Goal: Information Seeking & Learning: Learn about a topic

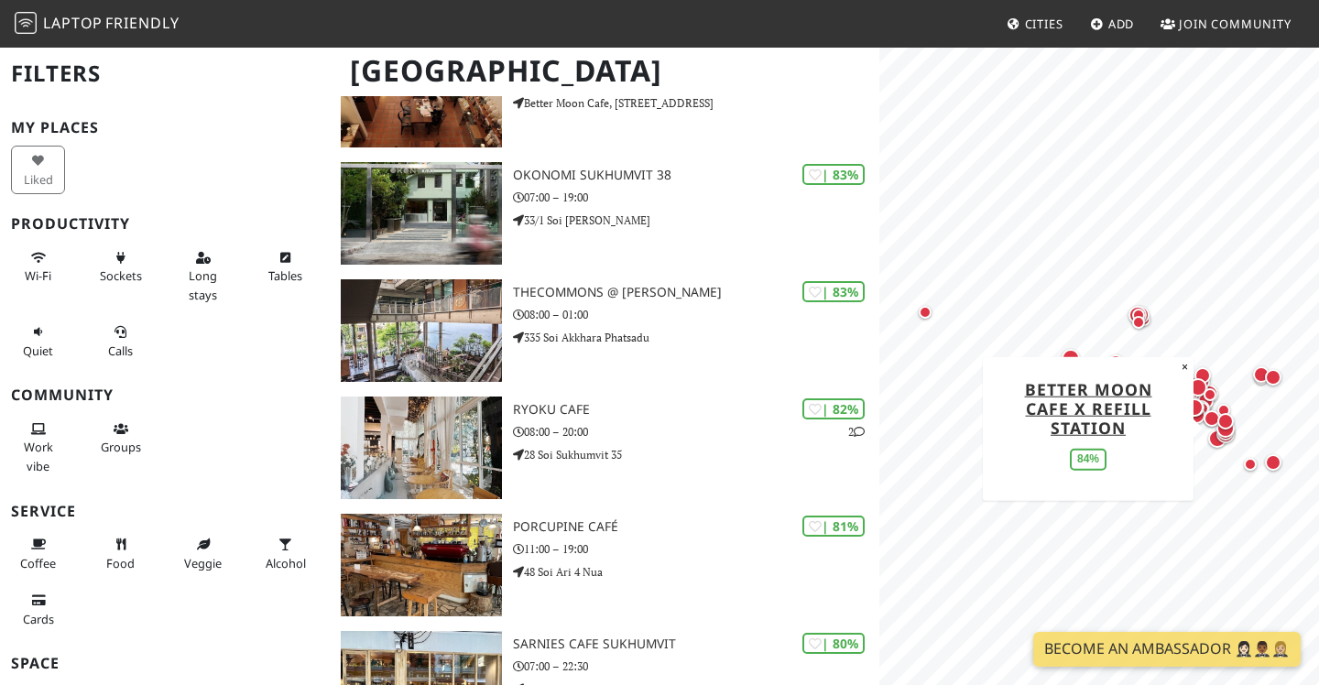
scroll to position [1844, 0]
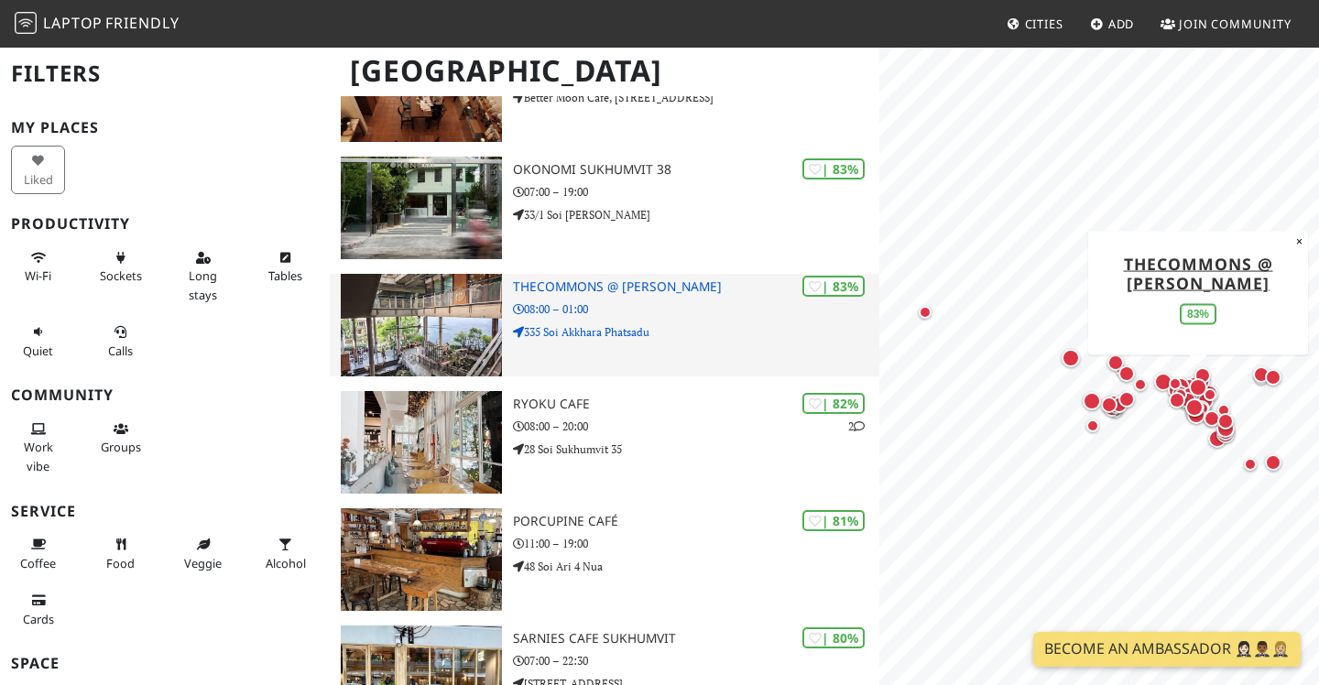
click at [700, 314] on p "08:00 – 01:00" at bounding box center [696, 308] width 366 height 17
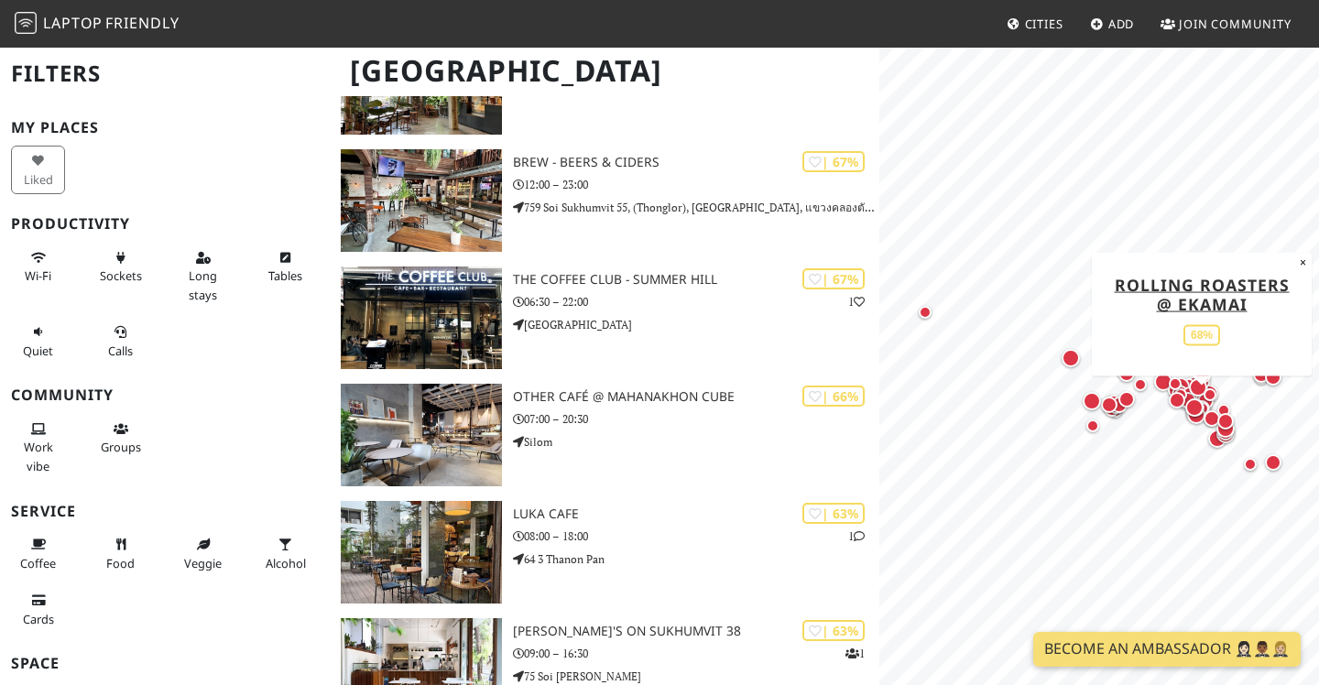
scroll to position [4086, 0]
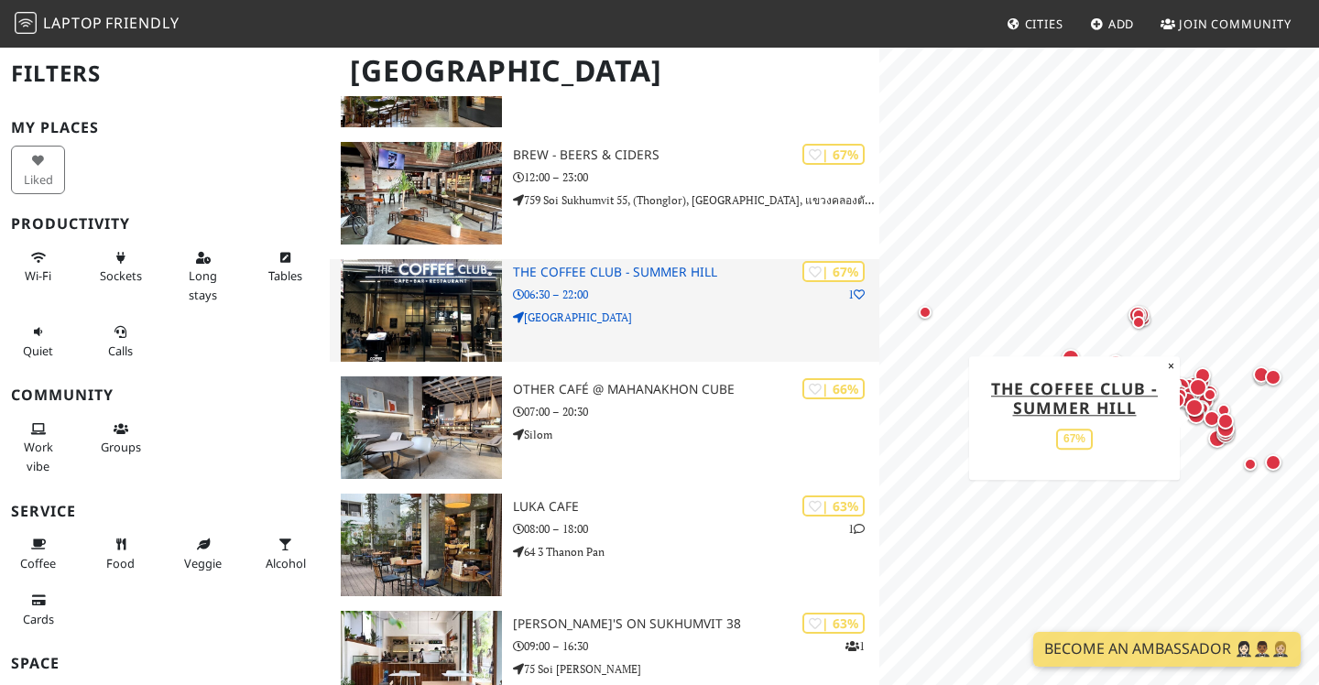
click at [672, 327] on div "| 67% 1 THE COFFEE CLUB - [GEOGRAPHIC_DATA] 06:30 – 22:00 [GEOGRAPHIC_DATA]" at bounding box center [696, 310] width 366 height 103
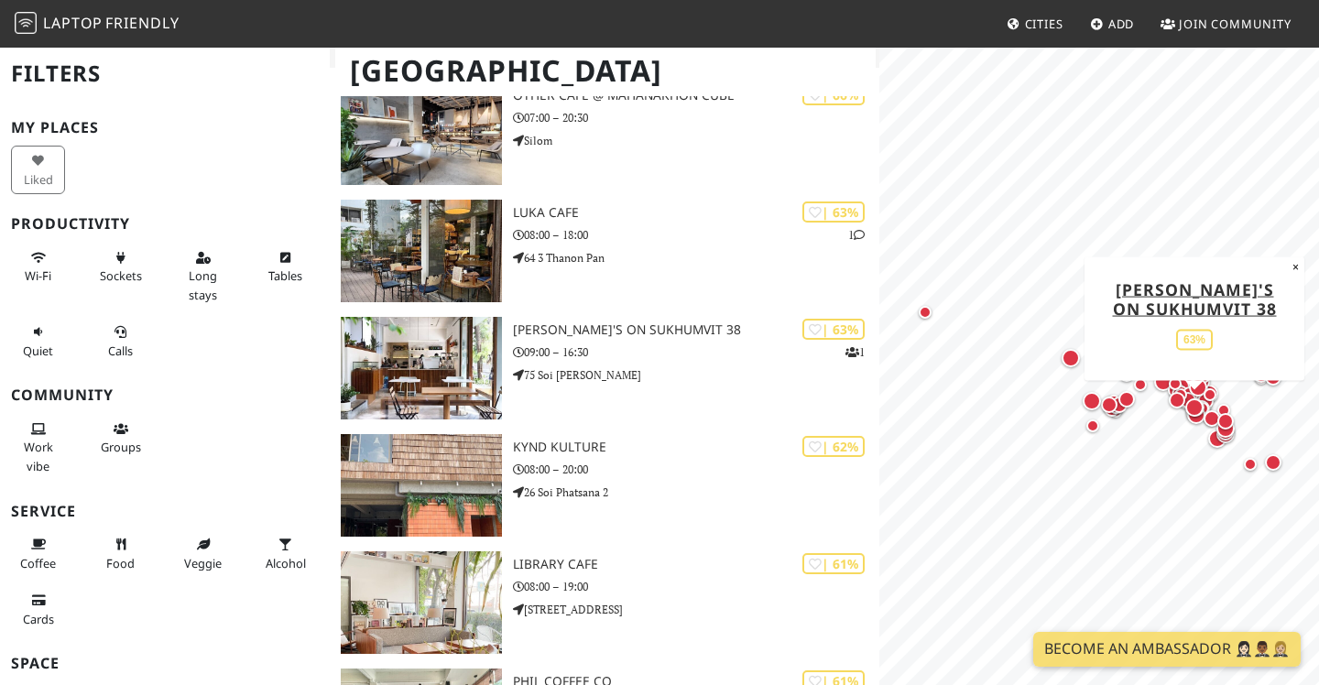
scroll to position [4417, 0]
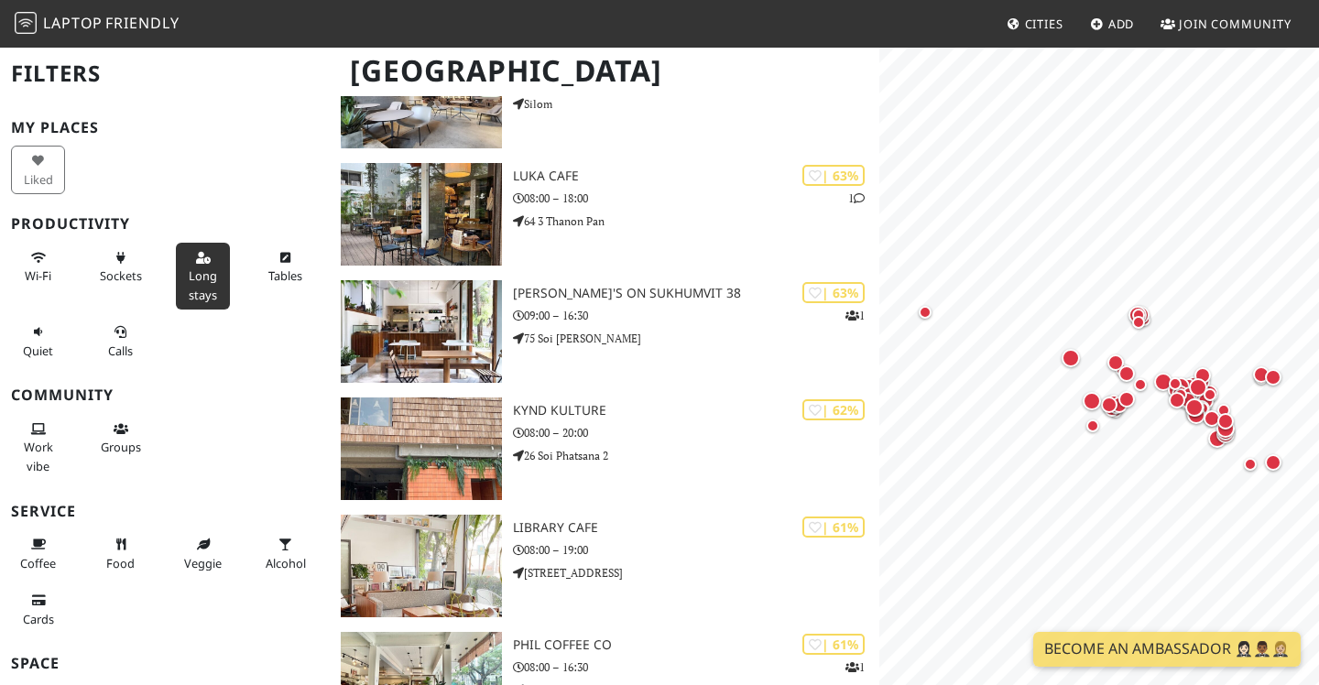
click at [209, 270] on span "Long stays" at bounding box center [203, 284] width 28 height 35
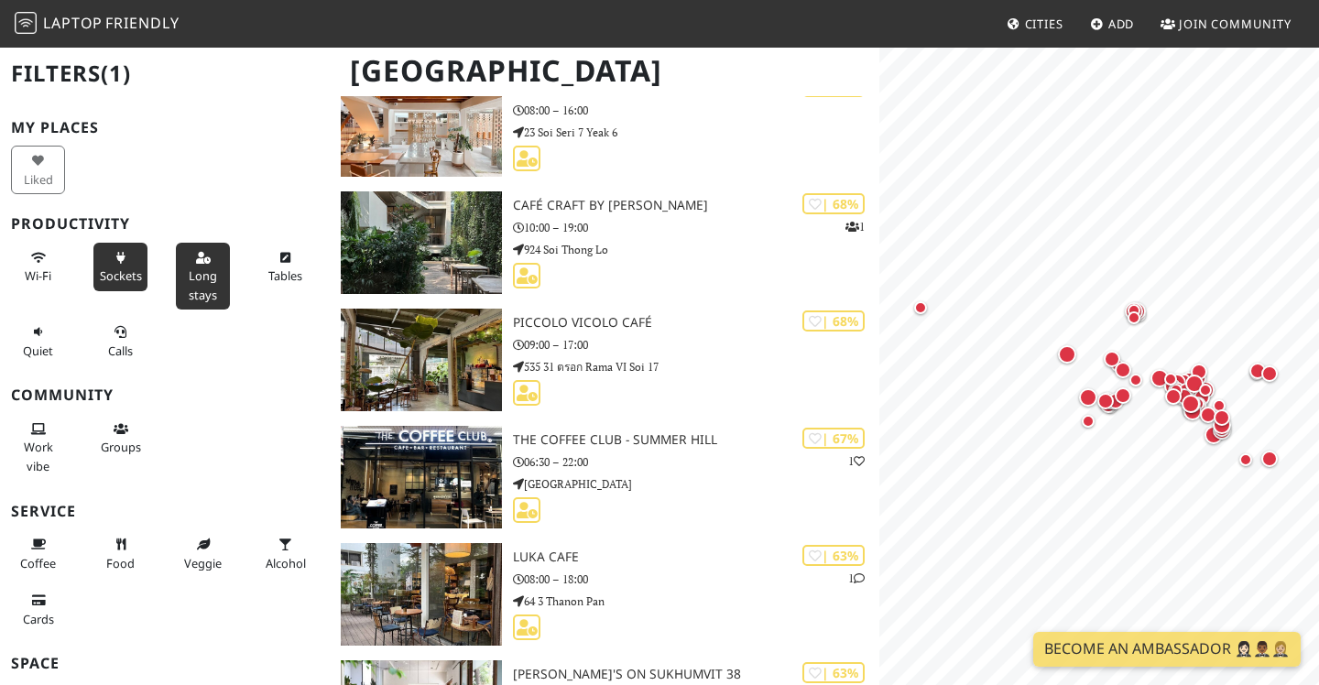
click at [113, 280] on span "Sockets" at bounding box center [121, 275] width 42 height 16
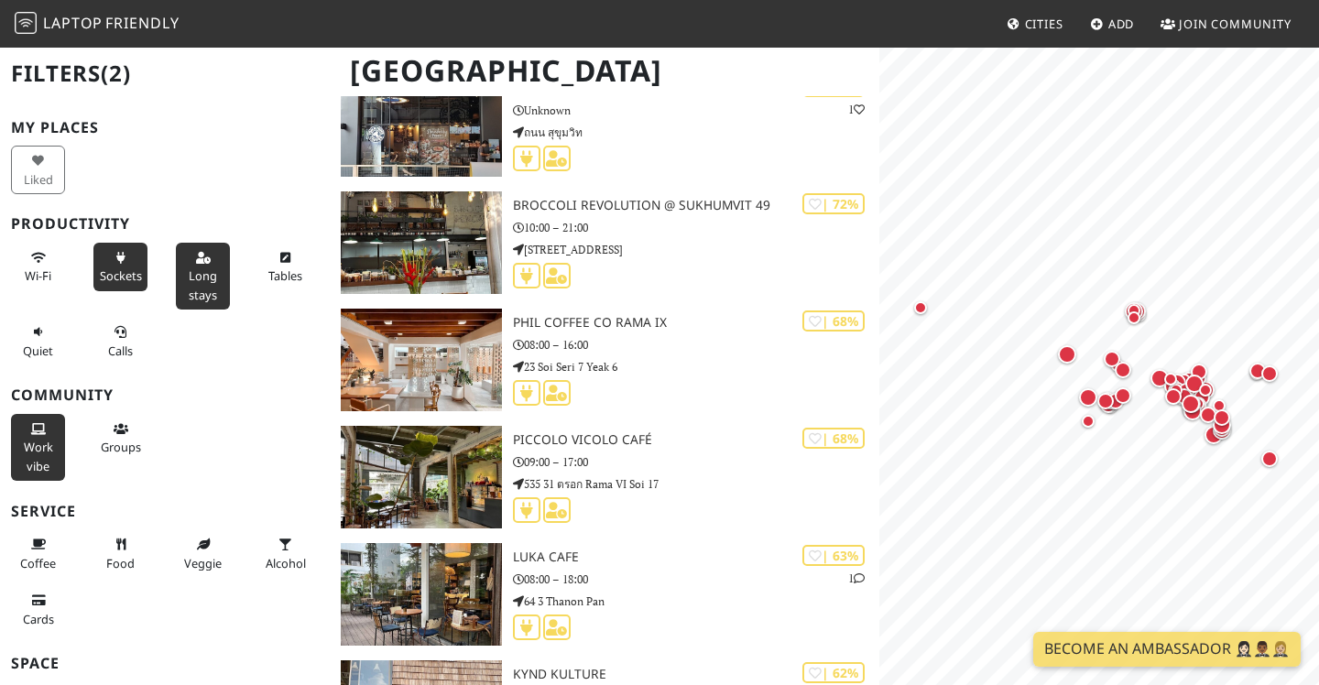
click at [41, 453] on span "Work vibe" at bounding box center [38, 456] width 29 height 35
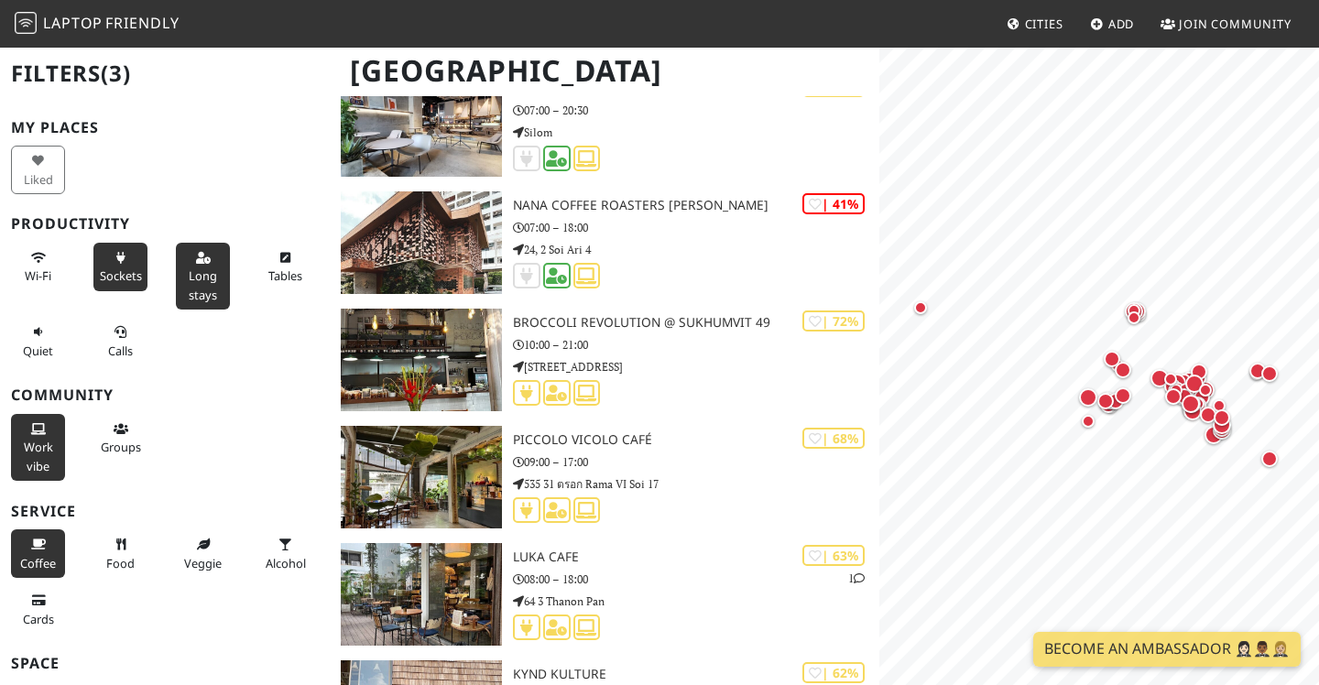
click at [53, 547] on button "Coffee" at bounding box center [38, 553] width 54 height 49
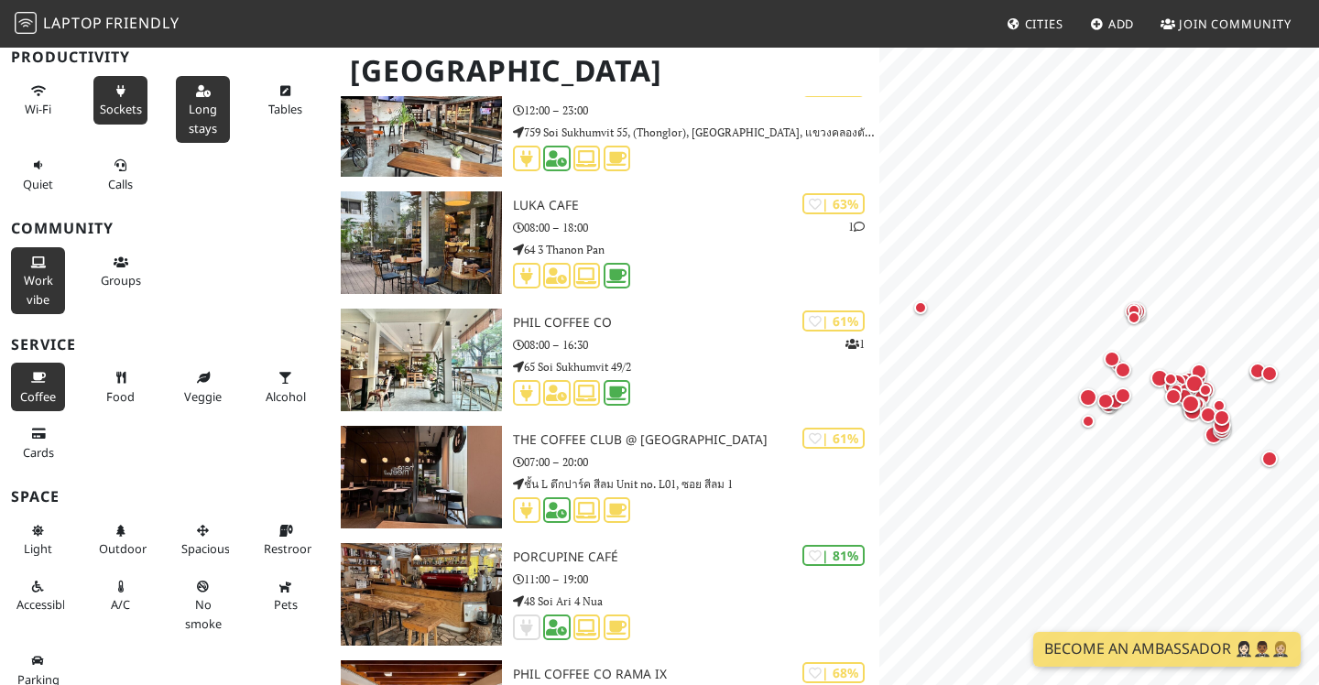
scroll to position [180, 0]
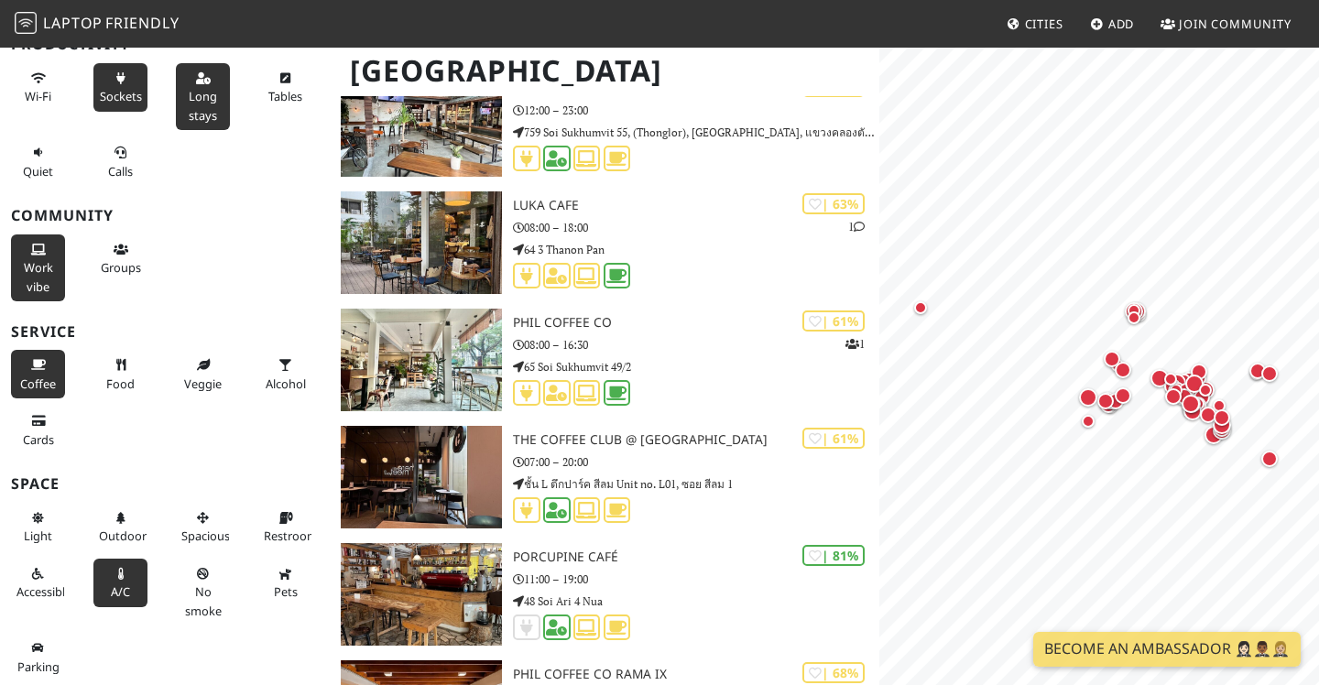
click at [135, 572] on button "A/C" at bounding box center [120, 583] width 54 height 49
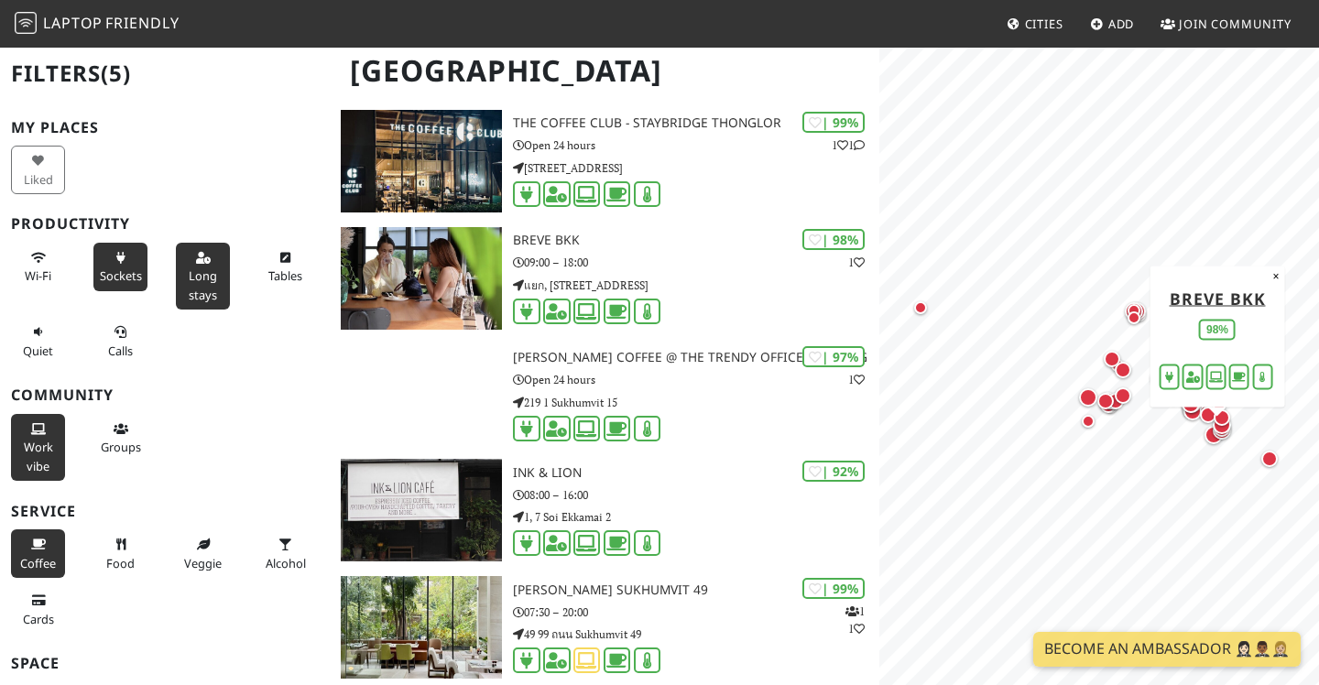
scroll to position [168, 0]
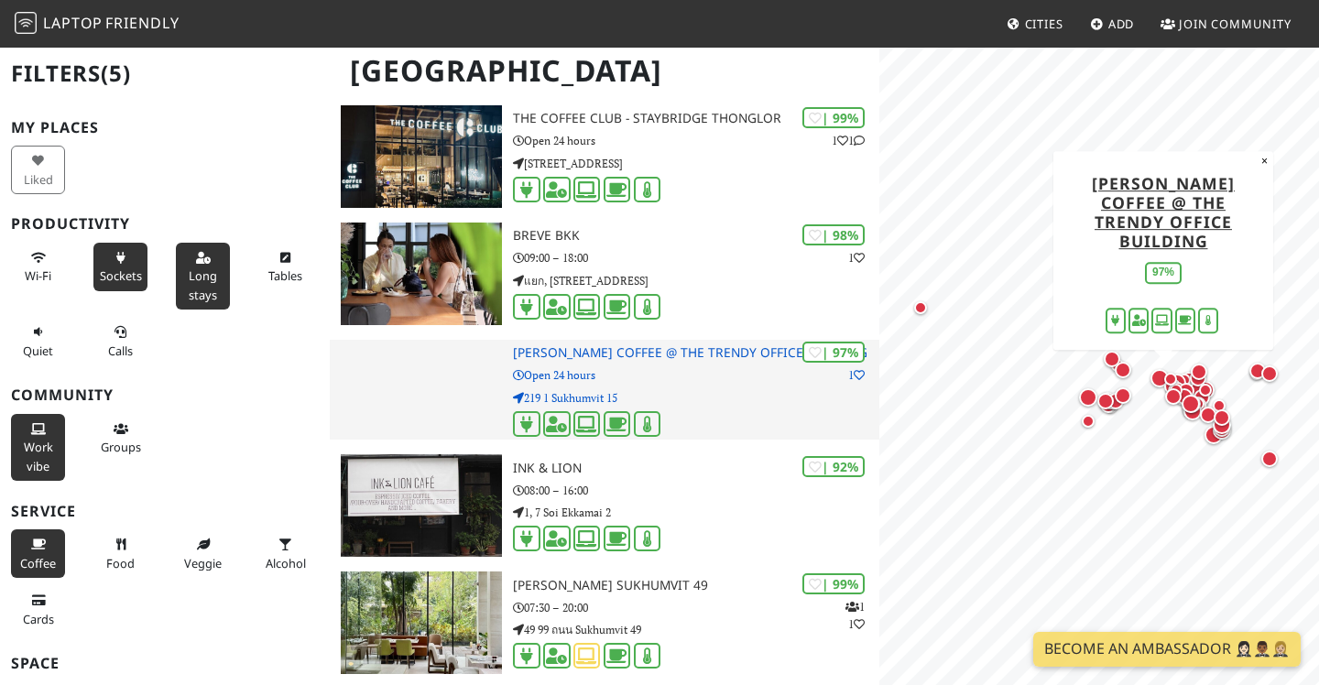
click at [716, 393] on p "219 1 Sukhumvit 15" at bounding box center [696, 397] width 366 height 17
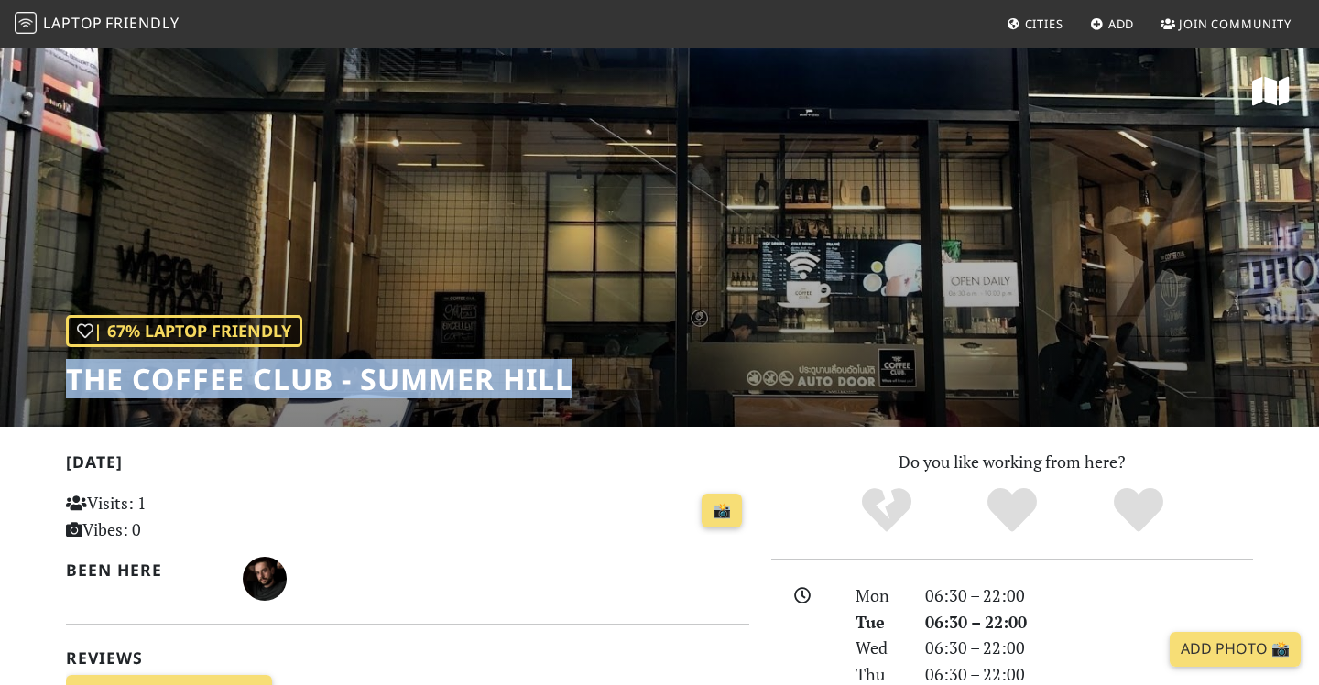
click at [591, 380] on div "| 67% Laptop Friendly THE COFFEE CLUB - Summer Hill" at bounding box center [659, 236] width 1319 height 381
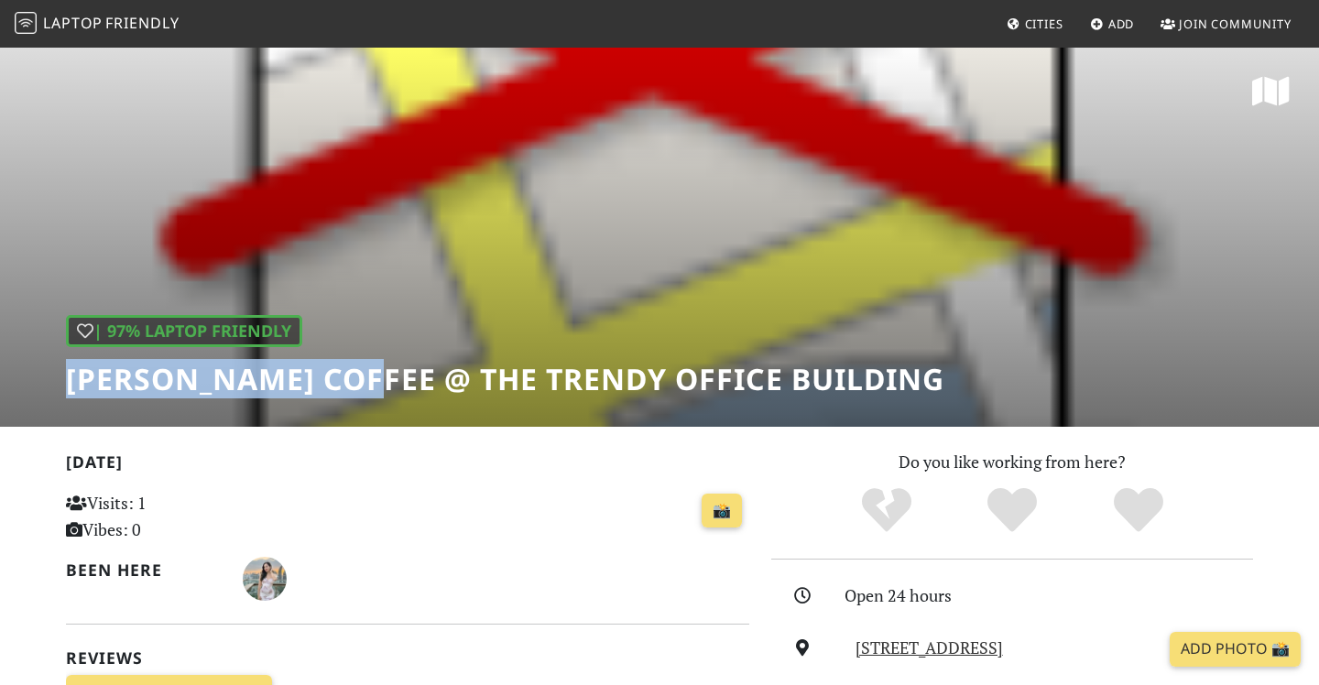
drag, startPoint x: 65, startPoint y: 383, endPoint x: 386, endPoint y: 384, distance: 320.6
click at [386, 384] on div "| 97% Laptop Friendly Tom n Toms Coffee @ The Trendy Office Building" at bounding box center [659, 236] width 1319 height 381
copy h1 "Tom n Toms Coffee"
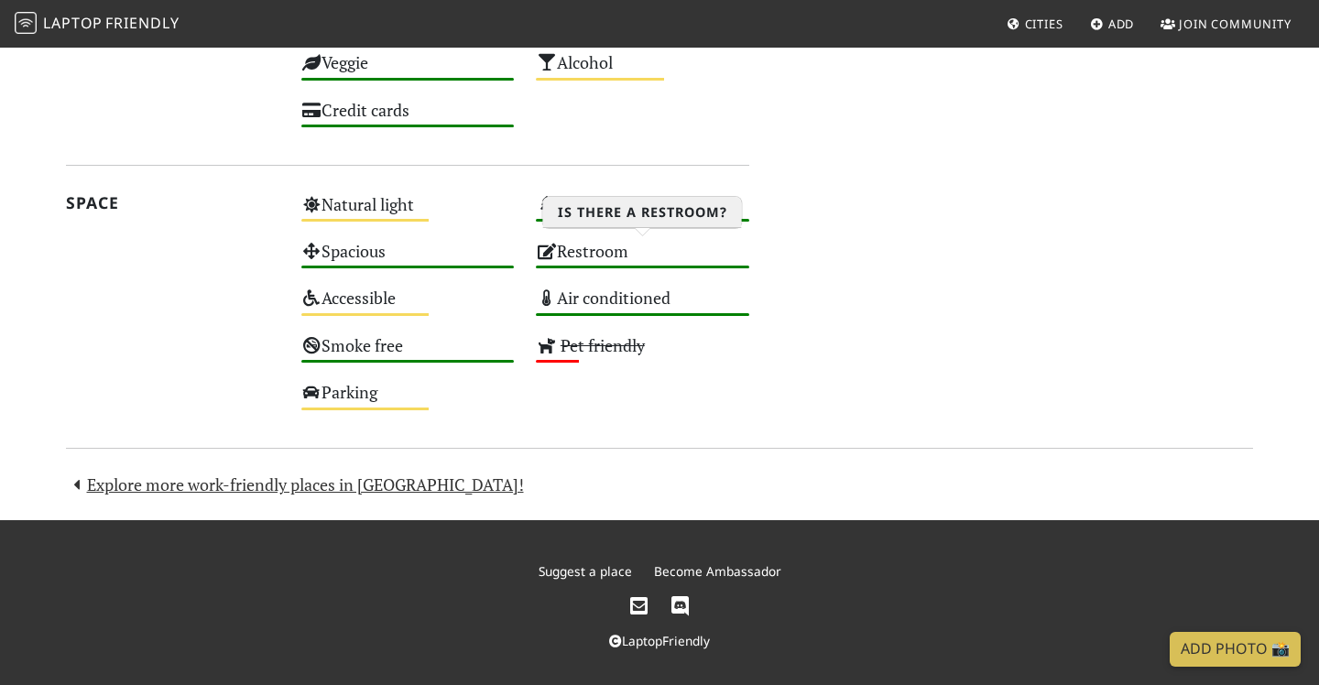
scroll to position [1055, 0]
